Goal: Book appointment/travel/reservation

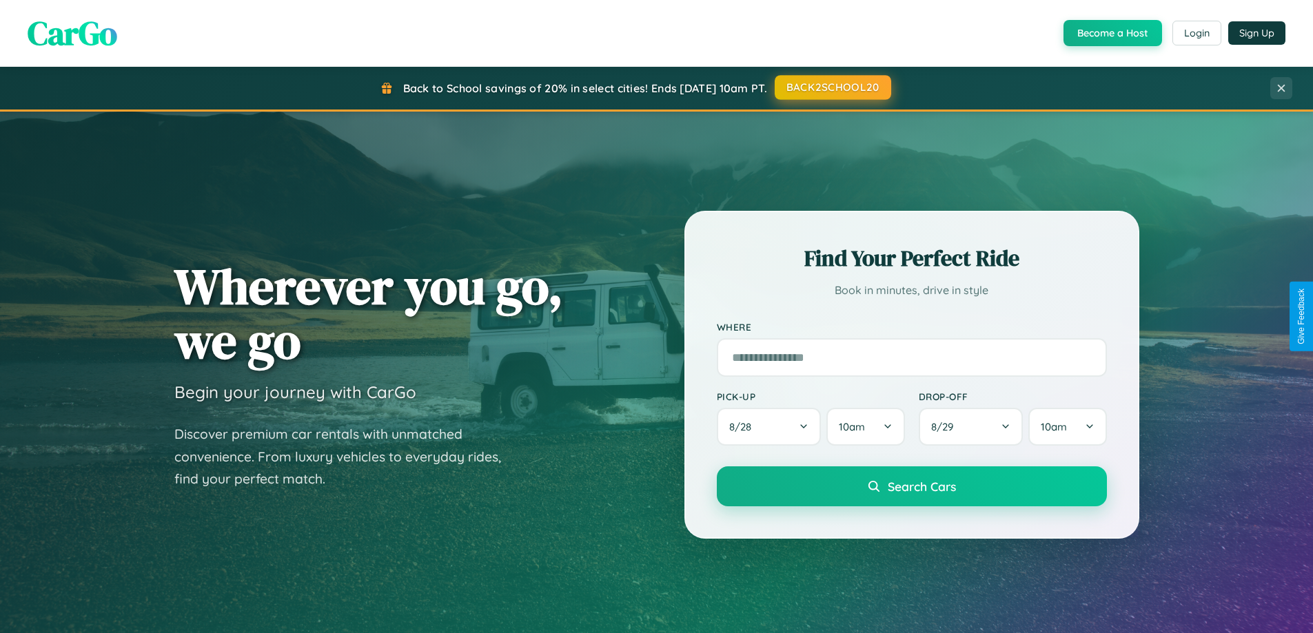
click at [832, 88] on button "BACK2SCHOOL20" at bounding box center [833, 87] width 116 height 25
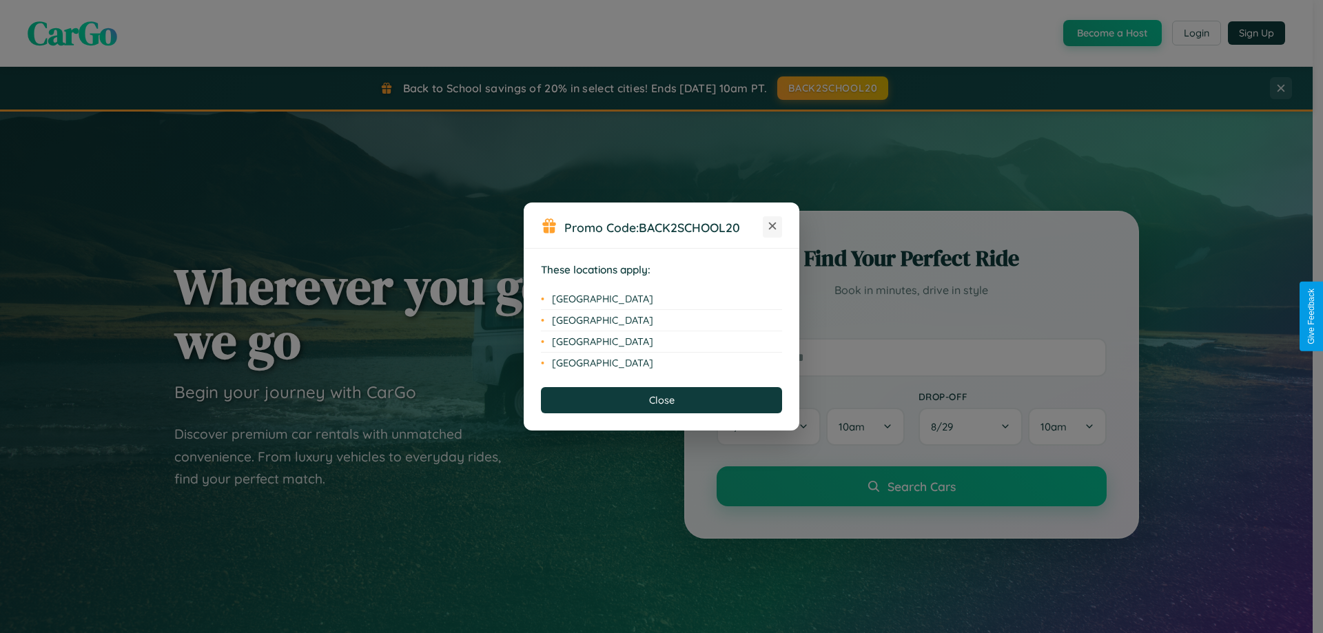
click at [772, 227] on icon at bounding box center [773, 227] width 8 height 8
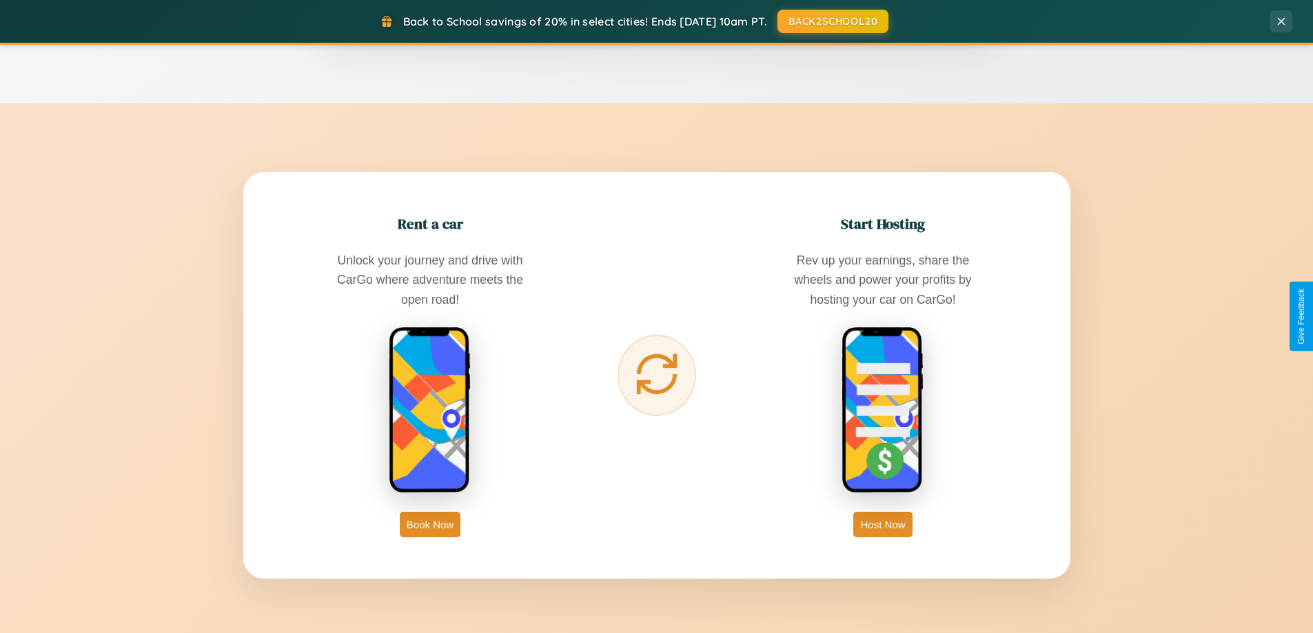
scroll to position [2214, 0]
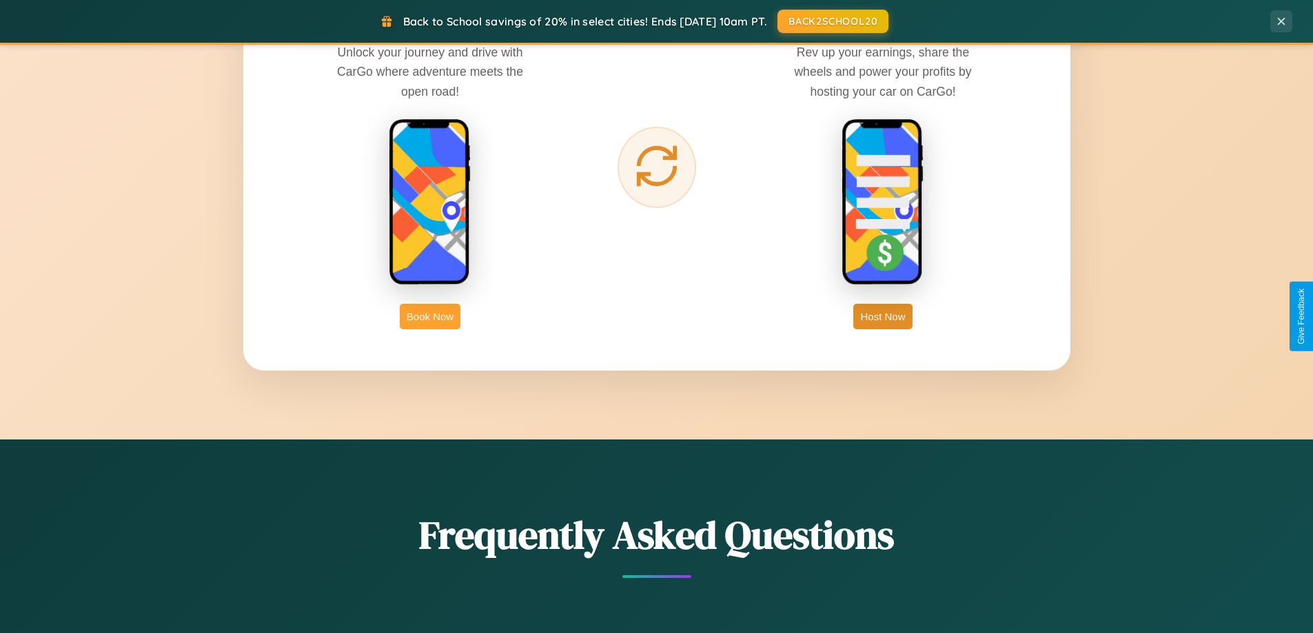
click at [430, 316] on button "Book Now" at bounding box center [430, 316] width 61 height 25
